Goal: Check status: Check status

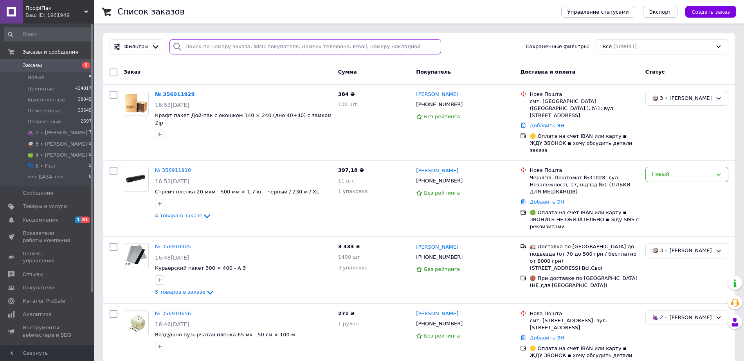
click at [216, 51] on input "search" at bounding box center [305, 46] width 272 height 15
paste input "356907954"
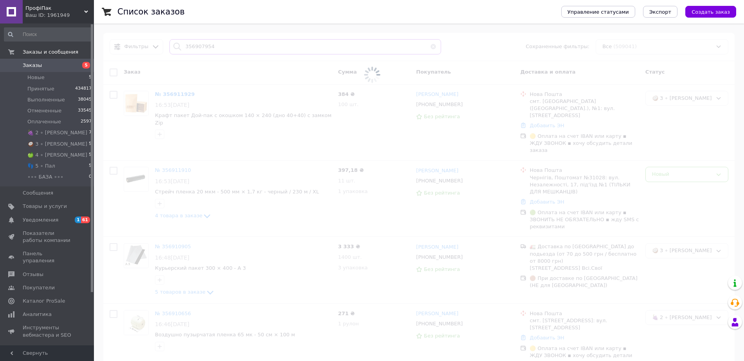
type input "356907954"
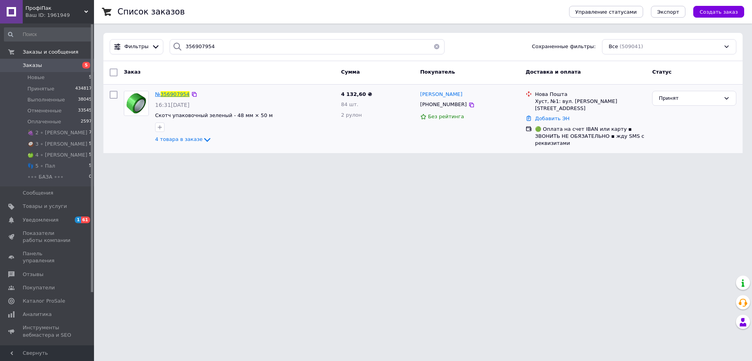
click at [175, 95] on span "356907954" at bounding box center [174, 94] width 29 height 6
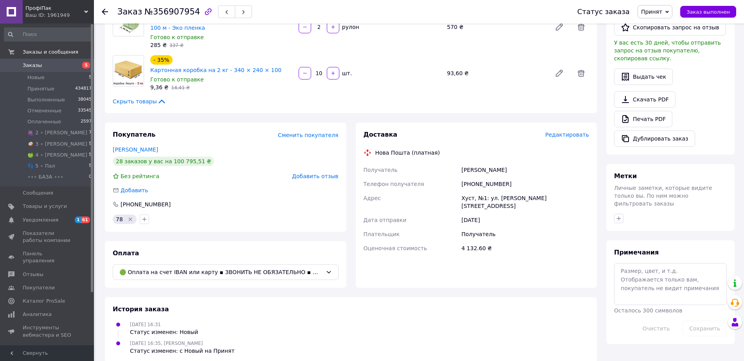
scroll to position [179, 0]
drag, startPoint x: 507, startPoint y: 173, endPoint x: 471, endPoint y: 175, distance: 36.1
click at [471, 176] on div "[PHONE_NUMBER]" at bounding box center [525, 183] width 131 height 14
copy div "0961164620"
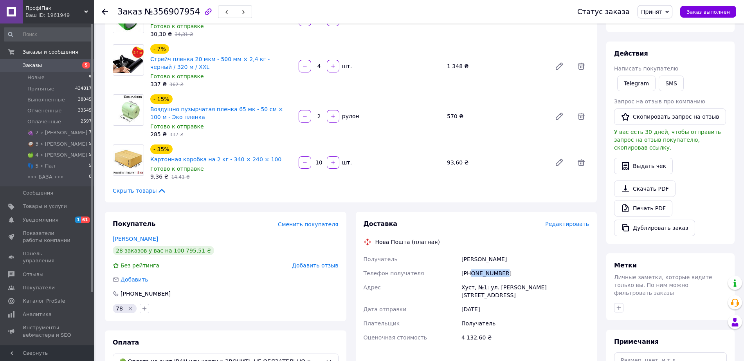
scroll to position [147, 0]
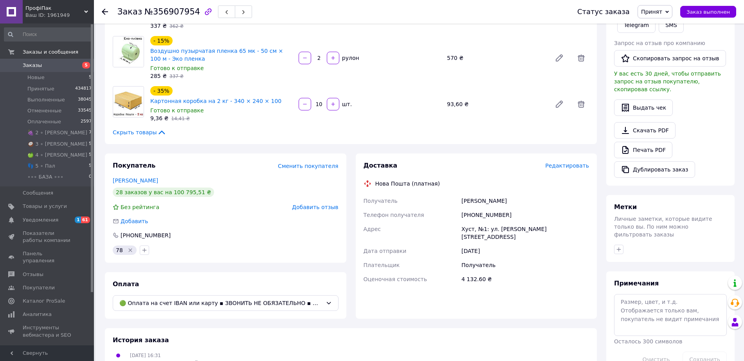
click at [521, 194] on div "[PERSON_NAME]" at bounding box center [525, 201] width 131 height 14
drag, startPoint x: 510, startPoint y: 203, endPoint x: 472, endPoint y: 210, distance: 38.6
click at [471, 210] on div "[PHONE_NUMBER]" at bounding box center [525, 215] width 131 height 14
copy div "0961164620"
drag, startPoint x: 505, startPoint y: 190, endPoint x: 500, endPoint y: 190, distance: 4.3
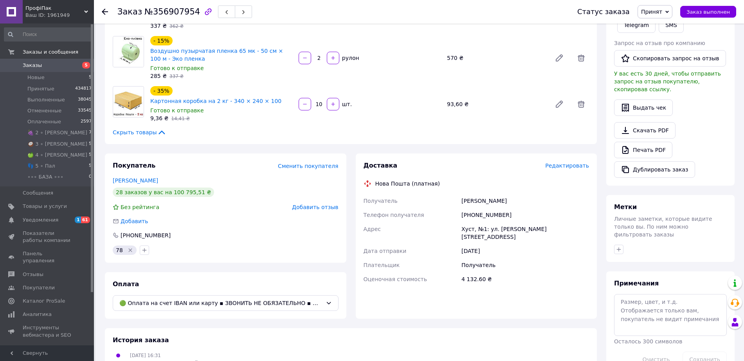
click at [501, 194] on div "[PERSON_NAME]" at bounding box center [525, 201] width 131 height 14
drag, startPoint x: 481, startPoint y: 191, endPoint x: 458, endPoint y: 193, distance: 23.1
click at [458, 194] on div "Получатель [PERSON_NAME] Телефон получателя [PHONE_NUMBER] [PERSON_NAME], №1: у…" at bounding box center [476, 240] width 229 height 92
copy div "Получатель [PERSON_NAME]"
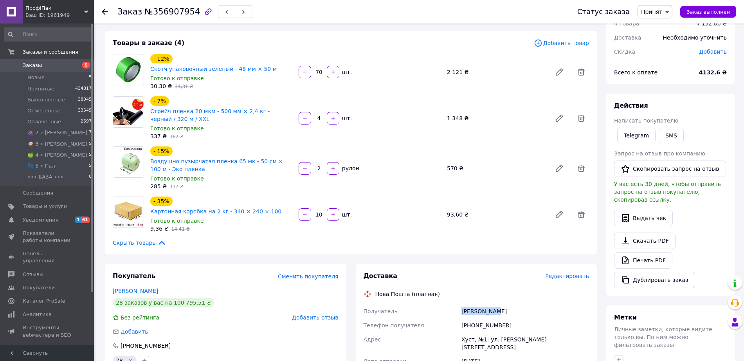
scroll to position [0, 0]
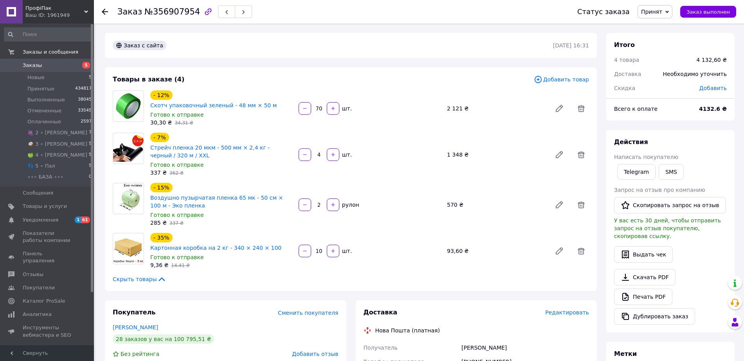
click at [158, 10] on span "№356907954" at bounding box center [172, 11] width 56 height 9
copy span "356907954"
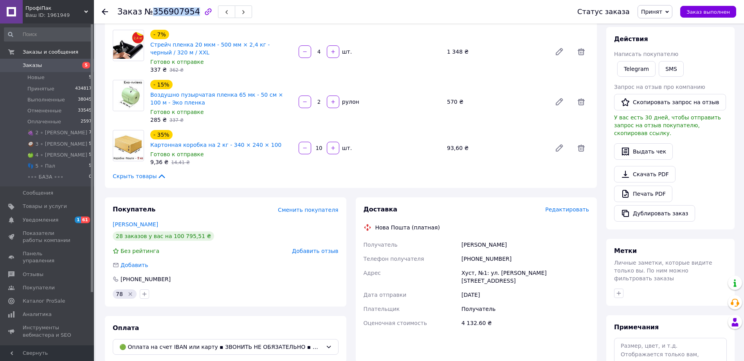
scroll to position [179, 0]
